Goal: Information Seeking & Learning: Find contact information

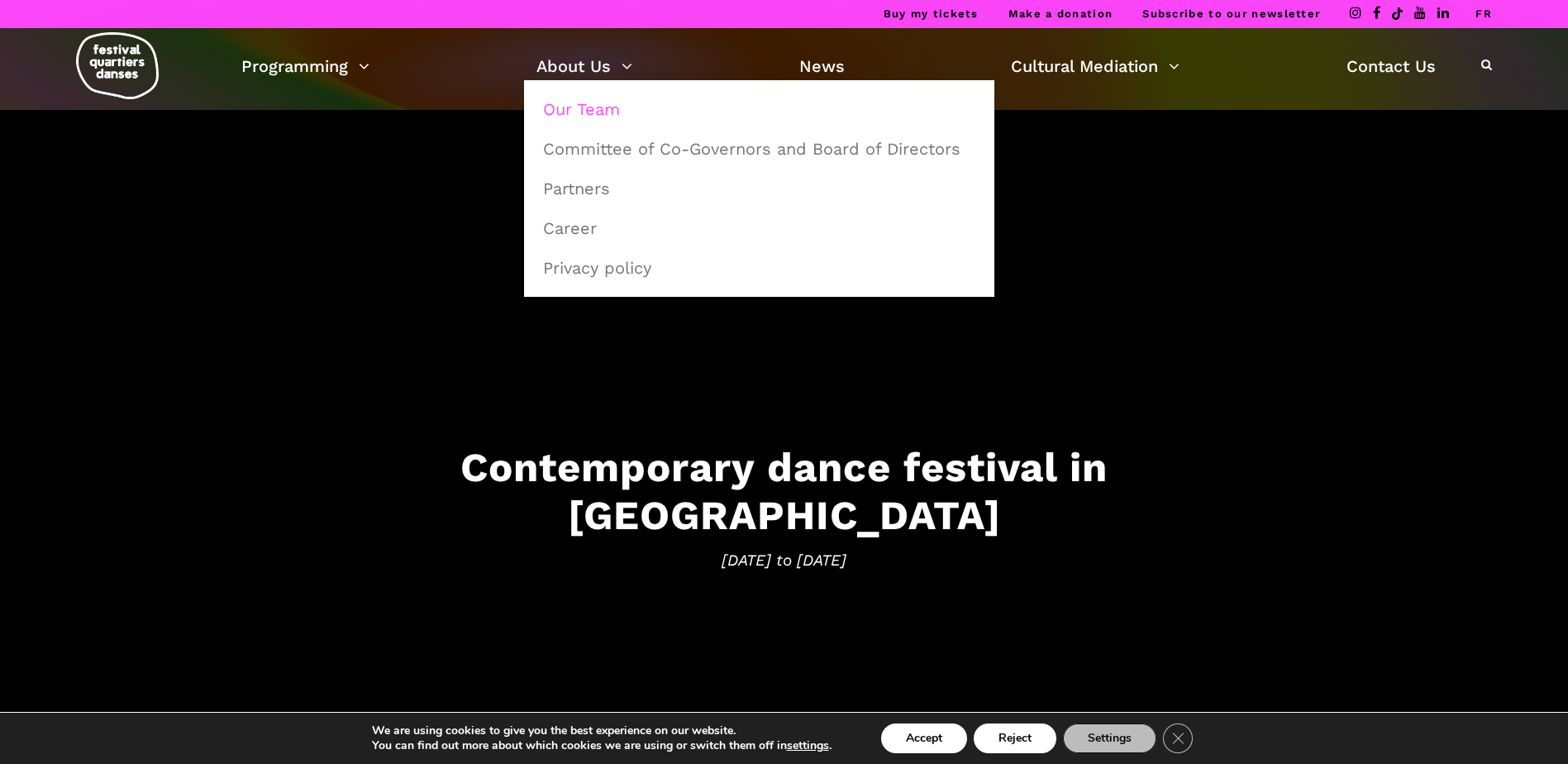
click at [605, 103] on link "Our Team" at bounding box center [759, 109] width 452 height 38
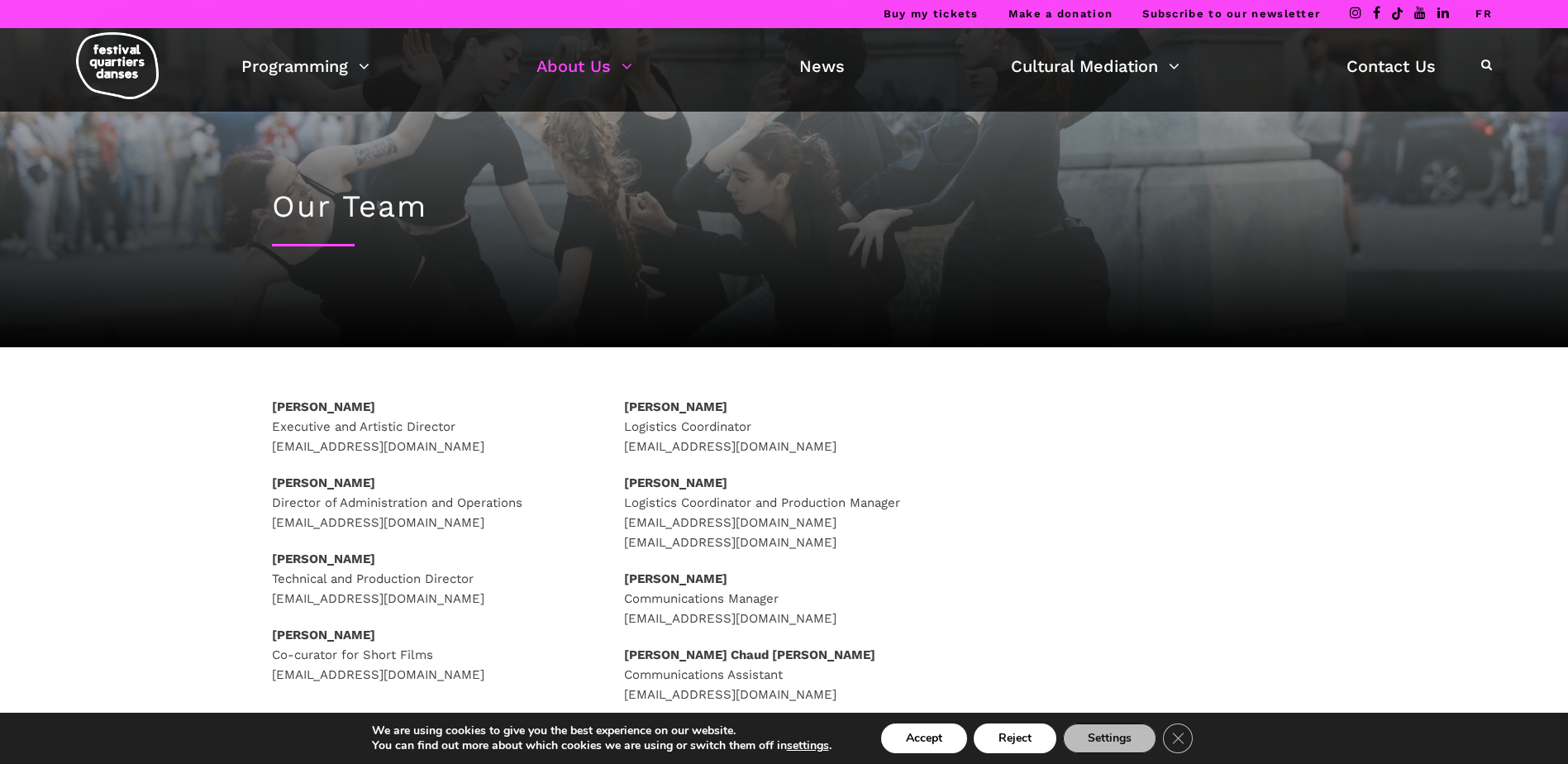
click at [767, 254] on div "Our Team" at bounding box center [784, 229] width 1058 height 235
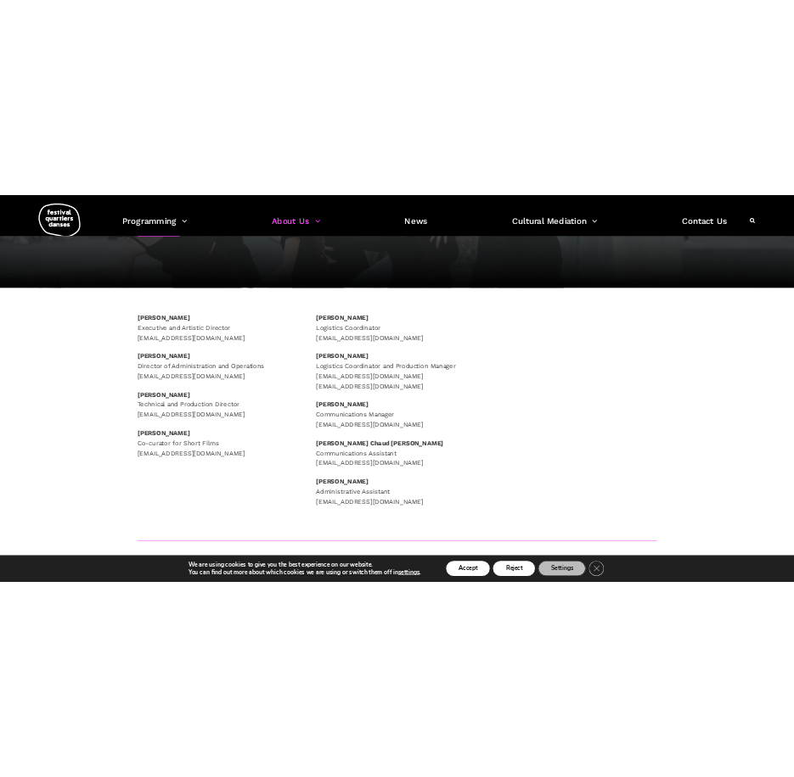
scroll to position [170, 0]
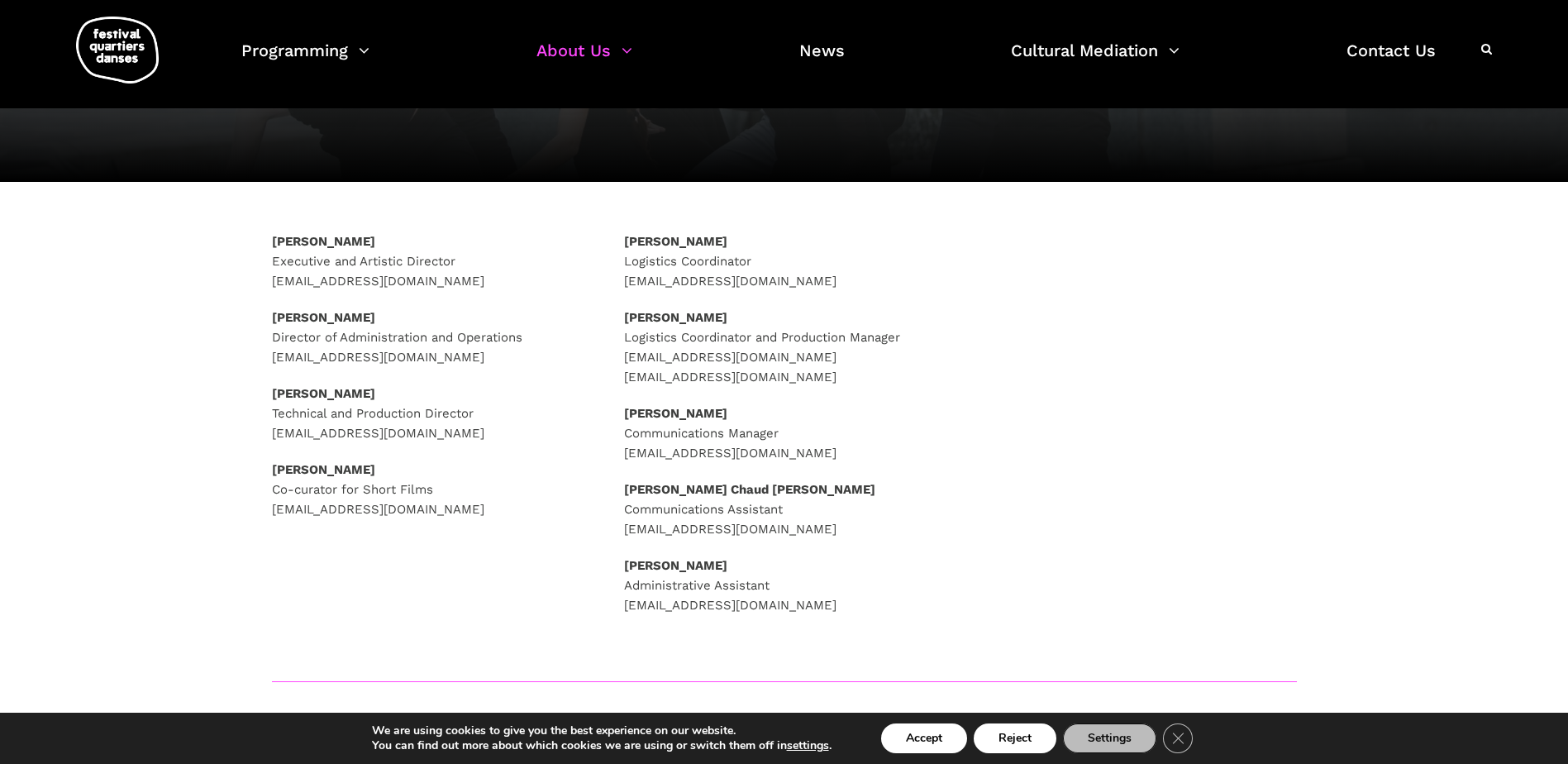
click at [736, 456] on p "[PERSON_NAME] Communications Manager [EMAIL_ADDRESS][DOMAIN_NAME]" at bounding box center [784, 433] width 319 height 59
click at [746, 448] on p "[PERSON_NAME] Communications Manager [EMAIL_ADDRESS][DOMAIN_NAME]" at bounding box center [784, 433] width 319 height 59
drag, startPoint x: 611, startPoint y: 451, endPoint x: 864, endPoint y: 456, distance: 253.0
click at [864, 456] on div "[PERSON_NAME] Logistics Coordinator [EMAIL_ADDRESS][DOMAIN_NAME] [PERSON_NAME] …" at bounding box center [784, 444] width 353 height 425
drag, startPoint x: 864, startPoint y: 456, endPoint x: 828, endPoint y: 455, distance: 36.0
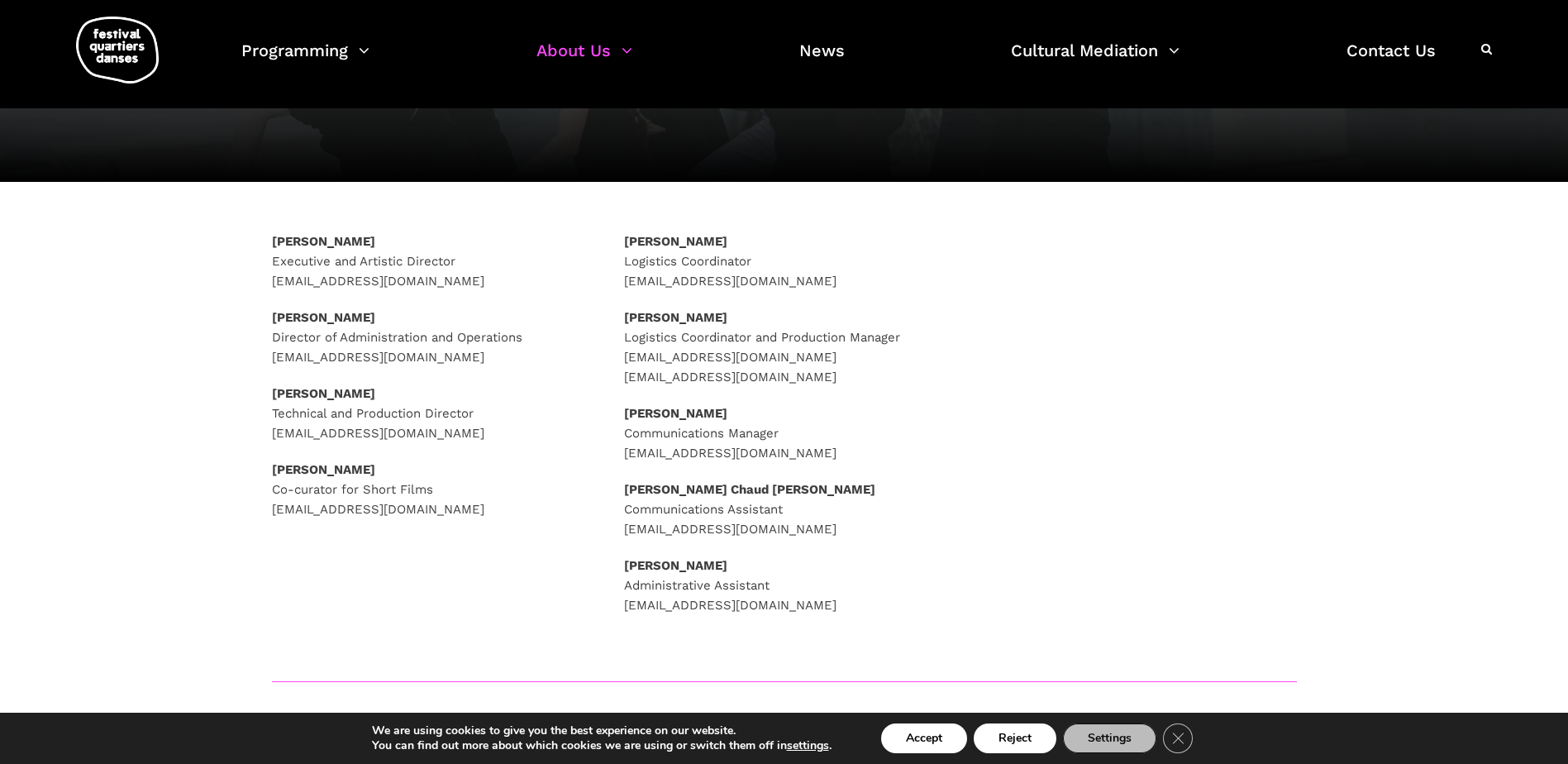
copy p "[EMAIL_ADDRESS][DOMAIN_NAME]"
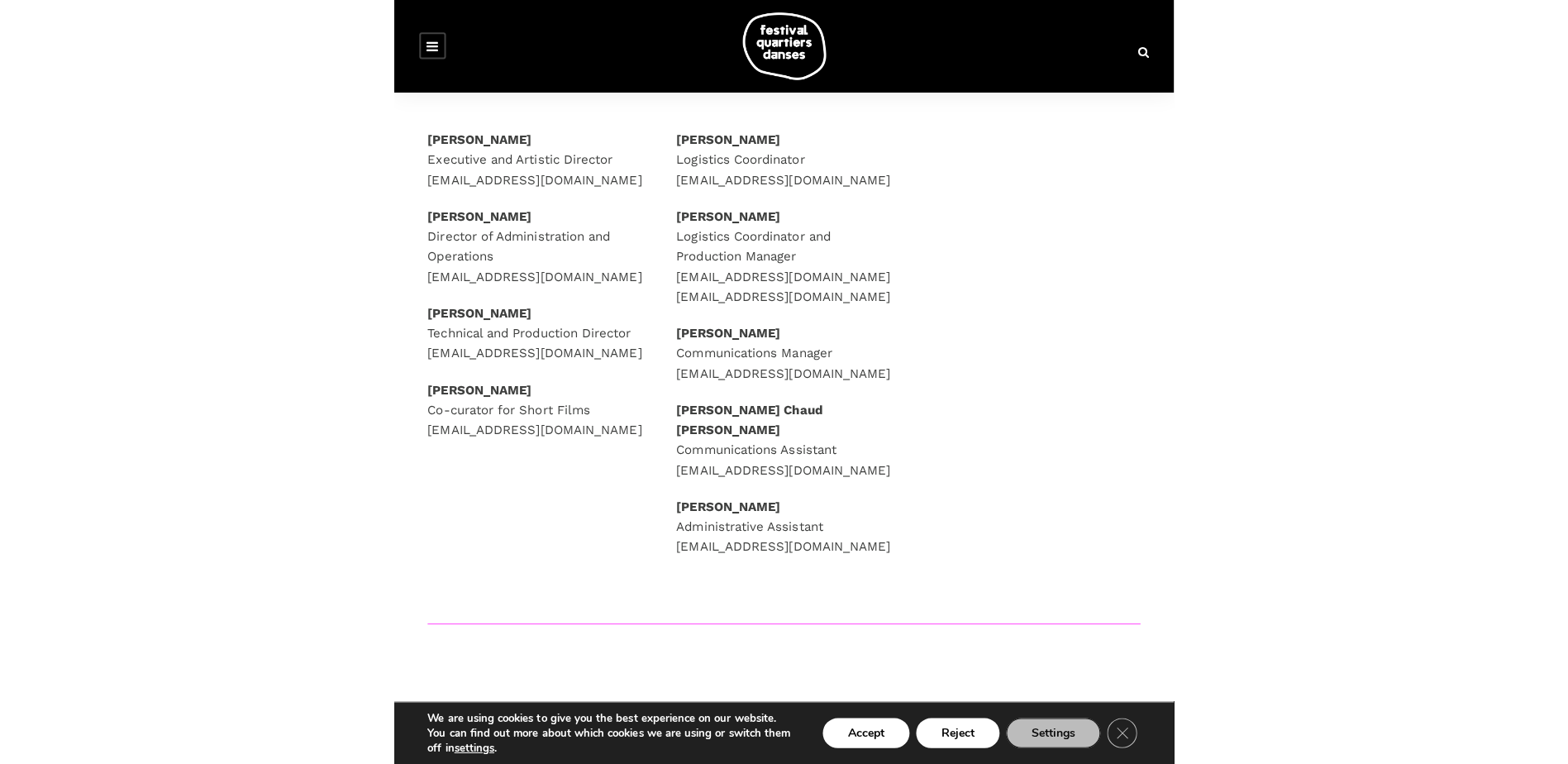
scroll to position [361, 0]
